Goal: Task Accomplishment & Management: Manage account settings

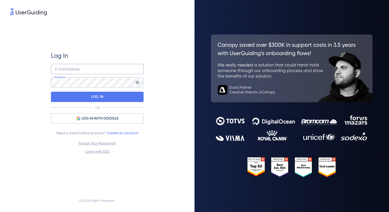
click at [108, 70] on div "E-mail Address Password" at bounding box center [97, 76] width 93 height 24
click at [108, 70] on input "email" at bounding box center [97, 69] width 93 height 10
click at [58, 104] on div "Log In E-mail Address Password LOG IN OR LOG IN WITH GOOGLE Need a UserGuiding …" at bounding box center [97, 103] width 93 height 103
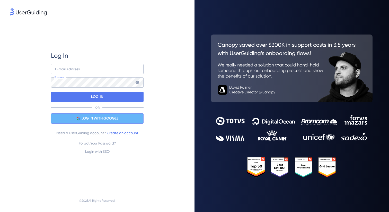
click at [84, 117] on span "LOG IN WITH GOOGLE" at bounding box center [100, 118] width 37 height 6
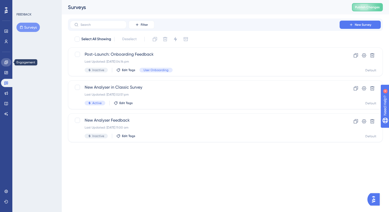
click at [10, 61] on link at bounding box center [6, 62] width 10 height 8
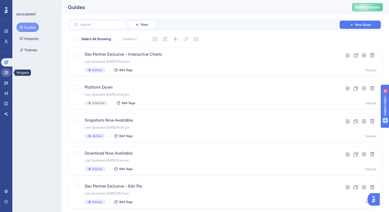
click at [8, 72] on link at bounding box center [6, 73] width 10 height 8
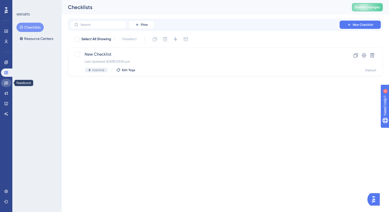
click at [5, 81] on icon at bounding box center [6, 83] width 4 height 4
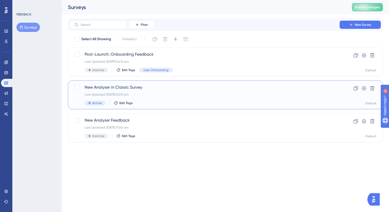
click at [180, 92] on div "New Analyser in Classic Survey Last Updated: [DATE] 02:51 pm Active Edit Tags" at bounding box center [205, 94] width 241 height 21
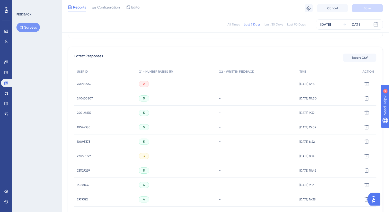
scroll to position [166, 0]
